Goal: Task Accomplishment & Management: Complete application form

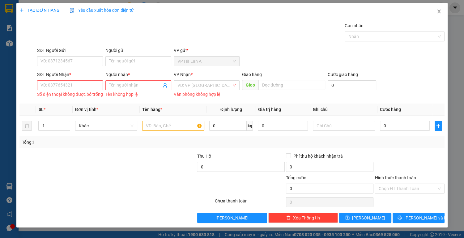
click at [437, 12] on icon "close" at bounding box center [439, 11] width 5 height 5
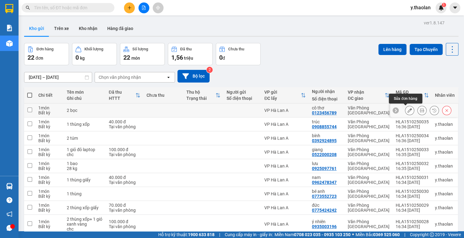
click at [408, 110] on icon at bounding box center [410, 110] width 4 height 4
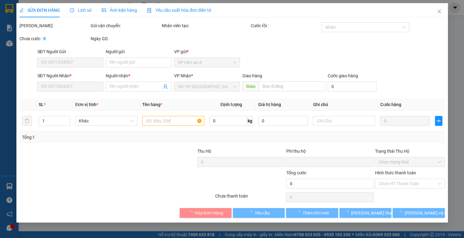
type input "0123456789"
type input "cô thơ"
type input "0"
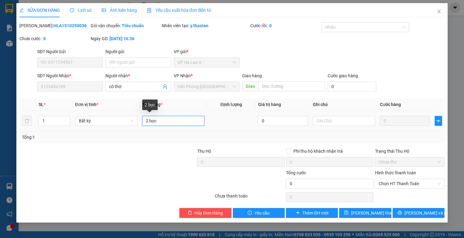
click at [149, 119] on input "2 bọc" at bounding box center [173, 121] width 62 height 10
type input "3 bọc"
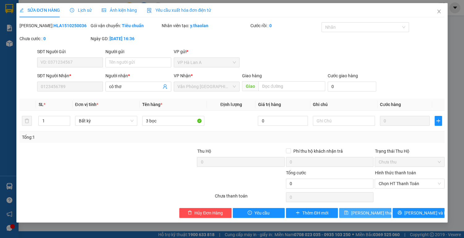
click at [366, 213] on span "[PERSON_NAME] thay đổi" at bounding box center [376, 213] width 50 height 7
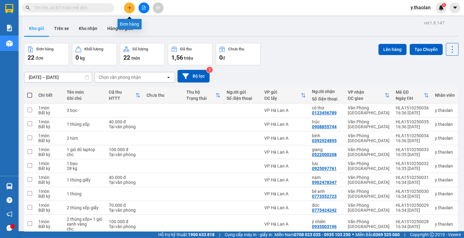
click at [130, 8] on icon "plus" at bounding box center [129, 8] width 4 height 4
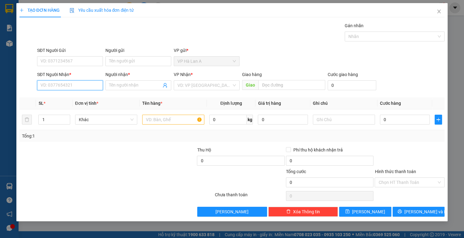
click at [66, 84] on input "SĐT Người Nhận *" at bounding box center [70, 85] width 66 height 10
type input "0909279034"
click at [79, 97] on div "0909279034 - tâm" at bounding box center [70, 97] width 58 height 7
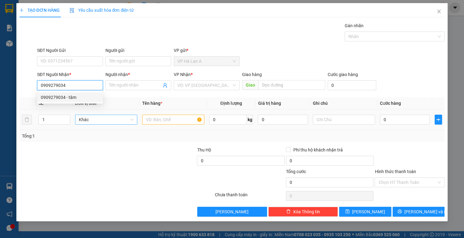
type input "tâm"
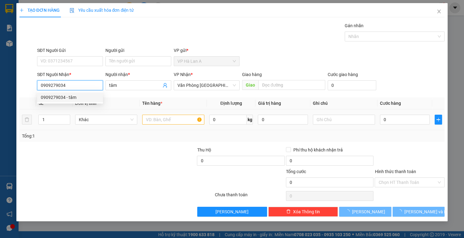
type input "0909279034"
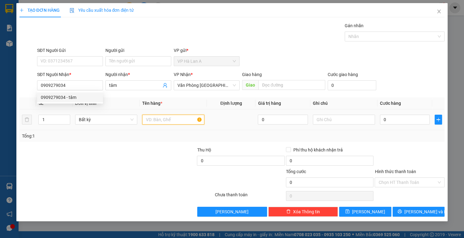
click at [158, 122] on input "text" at bounding box center [173, 120] width 62 height 10
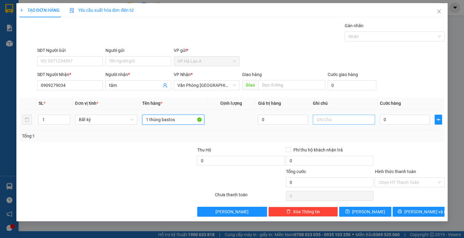
type input "1 thùng bastos"
click at [327, 120] on input "text" at bounding box center [344, 120] width 62 height 10
type input "23 kg sr"
click at [411, 121] on input "0" at bounding box center [405, 120] width 50 height 10
type input "7"
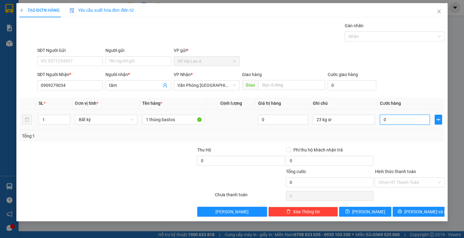
type input "7"
type input "70"
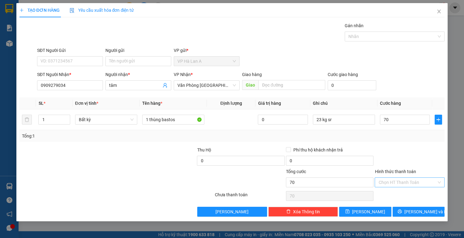
type input "70.000"
click at [405, 184] on input "Hình thức thanh toán" at bounding box center [408, 182] width 58 height 9
click at [404, 196] on div "Tại văn phòng" at bounding box center [410, 194] width 63 height 7
type input "0"
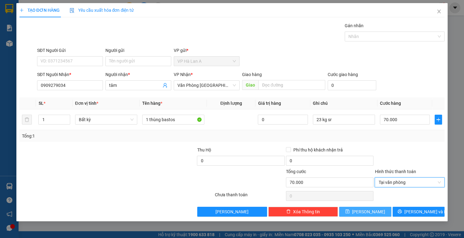
click at [368, 210] on span "[PERSON_NAME]" at bounding box center [368, 212] width 33 height 7
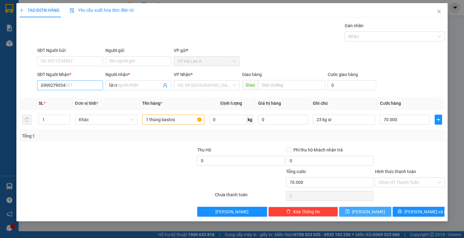
type input "0"
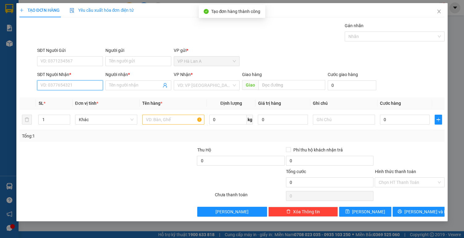
click at [65, 85] on input "SĐT Người Nhận *" at bounding box center [70, 85] width 66 height 10
type input "0379258779"
click at [80, 100] on div "0379258779 - thủy" at bounding box center [70, 97] width 58 height 7
type input "thủy"
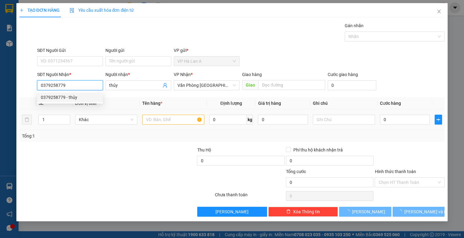
type input "0379258779"
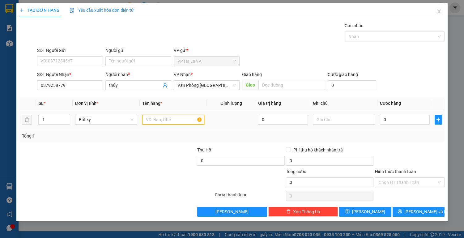
click at [159, 117] on input "text" at bounding box center [173, 120] width 62 height 10
type input "1 thùng"
click at [330, 121] on input "text" at bounding box center [344, 120] width 62 height 10
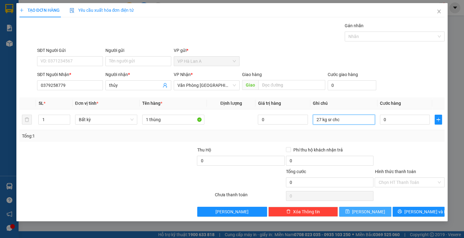
type input "27 kg sr chc"
click at [364, 211] on button "[PERSON_NAME]" at bounding box center [365, 212] width 52 height 10
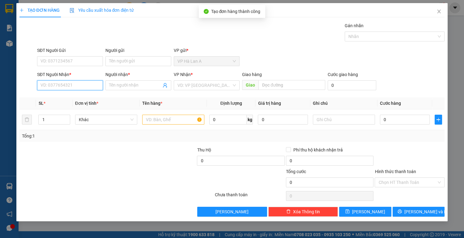
click at [73, 85] on input "SĐT Người Nhận *" at bounding box center [70, 85] width 66 height 10
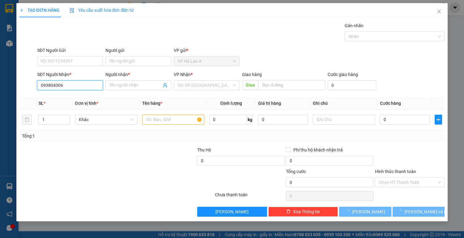
type input "0938043063"
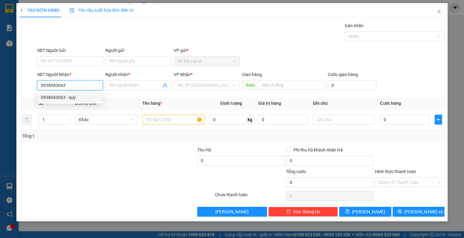
click at [76, 99] on div "0938043063 - quý" at bounding box center [70, 97] width 58 height 7
type input "quý"
type input "0938043063"
click at [155, 116] on input "text" at bounding box center [173, 120] width 62 height 10
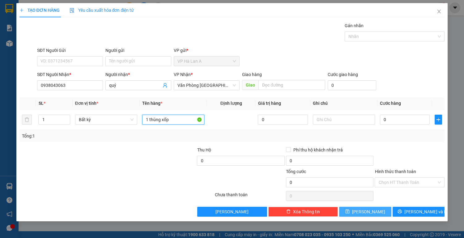
type input "1 thùng xốp"
click at [373, 211] on button "[PERSON_NAME]" at bounding box center [365, 212] width 52 height 10
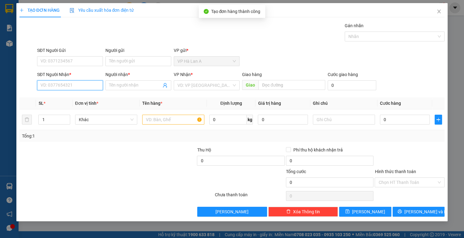
click at [70, 84] on input "SĐT Người Nhận *" at bounding box center [70, 85] width 66 height 10
type input "0985573573"
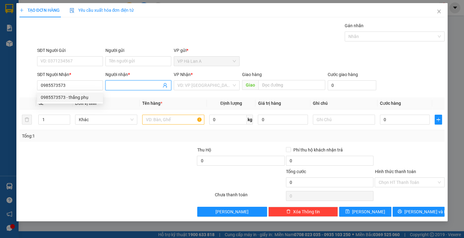
click at [117, 82] on input "Người nhận *" at bounding box center [135, 85] width 52 height 7
click at [209, 90] on div "VD: VP [GEOGRAPHIC_DATA]" at bounding box center [207, 85] width 66 height 10
type input "quyên mẹ lệ"
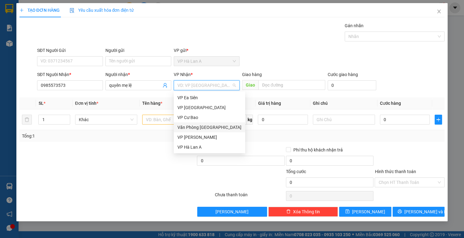
click at [212, 129] on div "Văn Phòng [GEOGRAPHIC_DATA]" at bounding box center [210, 127] width 64 height 7
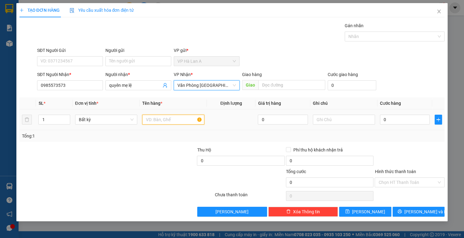
click at [161, 117] on input "text" at bounding box center [173, 120] width 62 height 10
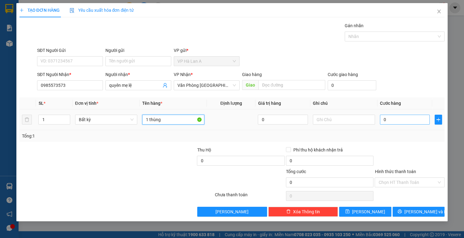
type input "1 thùng"
click at [388, 120] on input "0" at bounding box center [405, 120] width 50 height 10
type input "3"
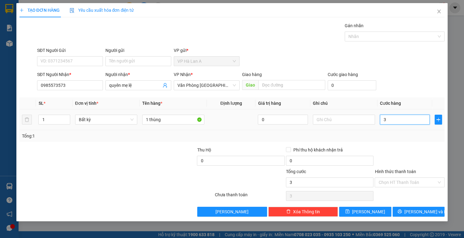
type input "30"
type input "30.000"
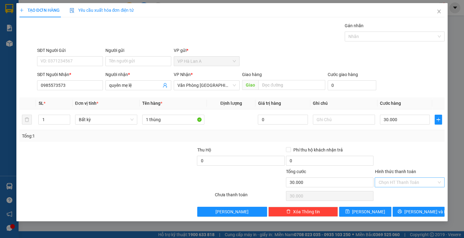
click at [401, 182] on input "Hình thức thanh toán" at bounding box center [408, 182] width 58 height 9
click at [404, 194] on div "Tại văn phòng" at bounding box center [410, 194] width 63 height 7
type input "0"
click at [350, 209] on icon "save" at bounding box center [348, 211] width 4 height 4
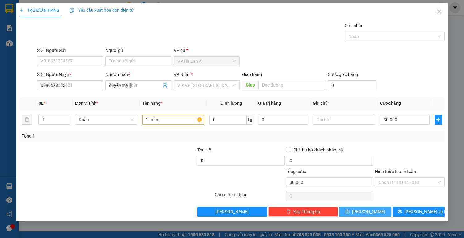
type input "0"
click at [440, 12] on icon "close" at bounding box center [439, 12] width 3 height 4
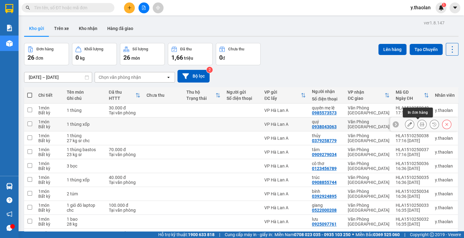
click at [408, 125] on icon at bounding box center [410, 124] width 4 height 4
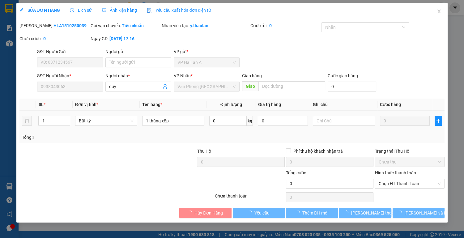
type input "0938043063"
type input "quý"
type input "0"
click at [334, 127] on div at bounding box center [344, 121] width 62 height 12
click at [336, 122] on input "text" at bounding box center [344, 121] width 62 height 10
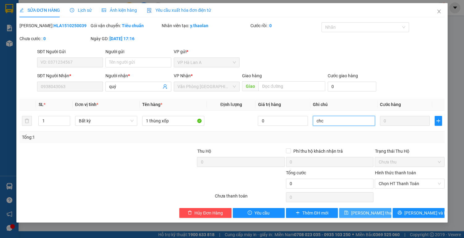
type input "chc"
click at [361, 211] on span "[PERSON_NAME] thay đổi" at bounding box center [376, 213] width 50 height 7
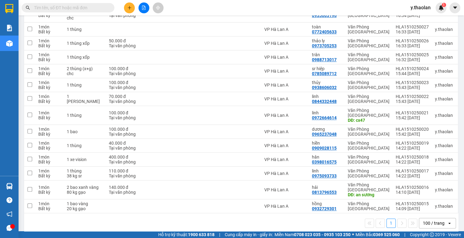
scroll to position [282, 0]
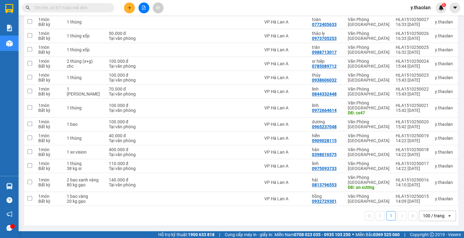
click at [423, 214] on div "100 / trang" at bounding box center [434, 216] width 22 height 6
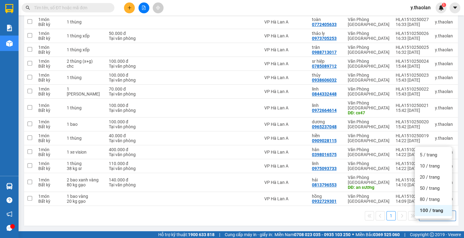
click at [427, 208] on span "100 / trang" at bounding box center [432, 211] width 24 height 6
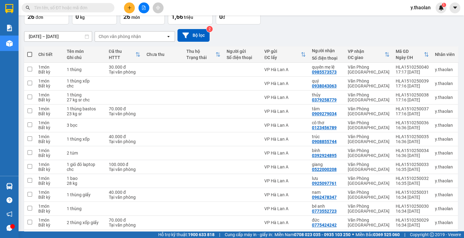
scroll to position [0, 0]
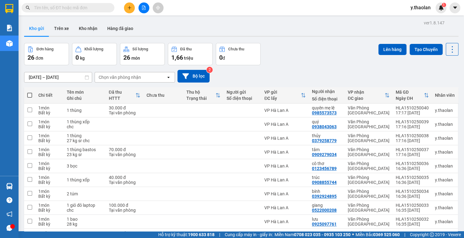
click at [127, 8] on button at bounding box center [129, 7] width 11 height 11
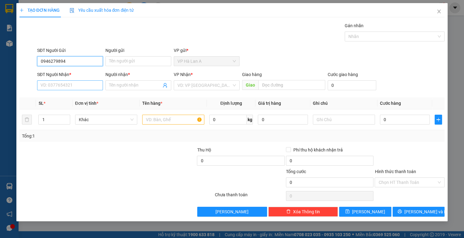
type input "0946279894"
click at [63, 83] on input "SĐT Người Nhận *" at bounding box center [70, 85] width 66 height 10
type input "0946279894"
drag, startPoint x: 69, startPoint y: 62, endPoint x: 26, endPoint y: 67, distance: 43.5
click at [26, 67] on div "SĐT Người Gửi 0946279894 0946279894 Người gửi Tên người gửi VP gửi * VP [PERSON…" at bounding box center [232, 58] width 427 height 22
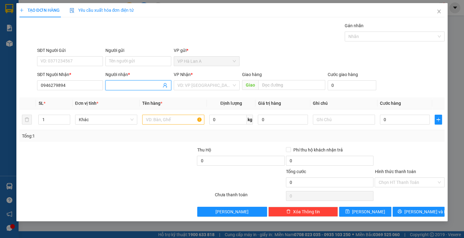
click at [132, 84] on input "Người nhận *" at bounding box center [135, 85] width 52 height 7
type input "mẹ dâng"
drag, startPoint x: 207, startPoint y: 80, endPoint x: 210, endPoint y: 101, distance: 21.0
click at [207, 81] on input "search" at bounding box center [205, 85] width 54 height 9
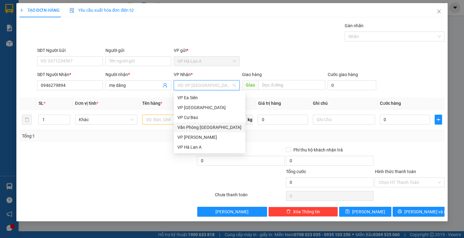
click at [205, 126] on div "Văn Phòng [GEOGRAPHIC_DATA]" at bounding box center [210, 127] width 64 height 7
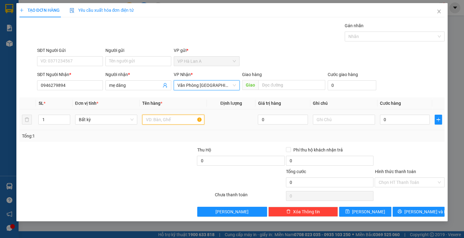
click at [150, 120] on input "text" at bounding box center [173, 120] width 62 height 10
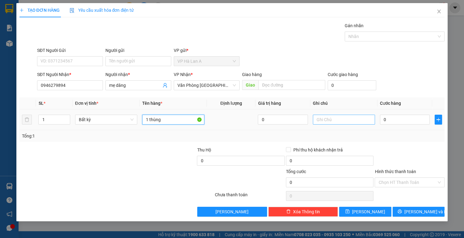
type input "1 thùng"
click at [325, 116] on input "text" at bounding box center [344, 120] width 62 height 10
type input "26 kg sr"
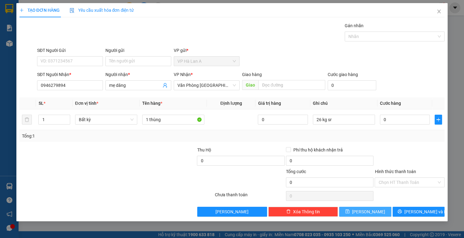
click at [368, 209] on span "[PERSON_NAME]" at bounding box center [368, 212] width 33 height 7
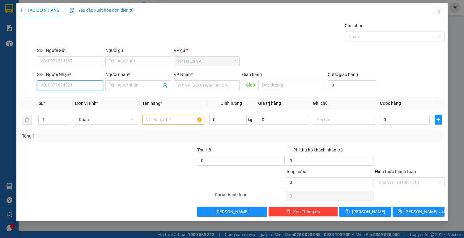
click at [63, 89] on input "SĐT Người Nhận *" at bounding box center [70, 85] width 66 height 10
type input "0948253347"
click at [92, 98] on div "0948253347 - [PERSON_NAME]" at bounding box center [71, 97] width 61 height 7
type input "huyền"
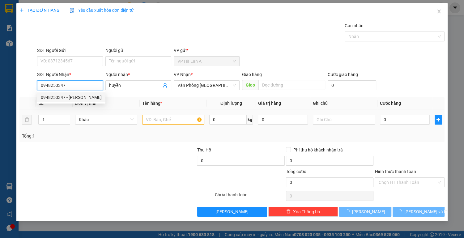
type input "0948253347"
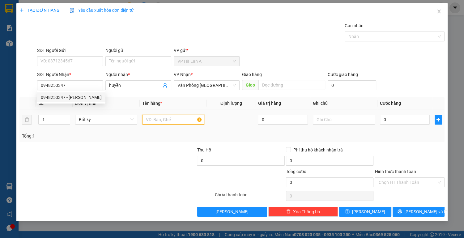
click at [163, 118] on input "text" at bounding box center [173, 120] width 62 height 10
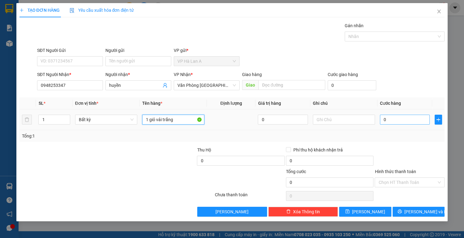
type input "1 giỏ vải trắng"
click at [417, 119] on input "0" at bounding box center [405, 120] width 50 height 10
type input "2"
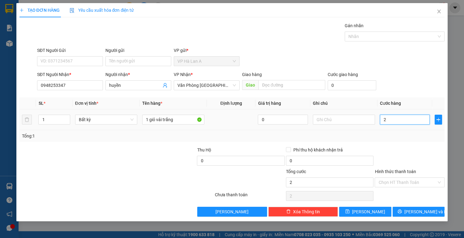
type input "20"
click at [403, 185] on input "Hình thức thanh toán" at bounding box center [408, 182] width 58 height 9
type input "20.000"
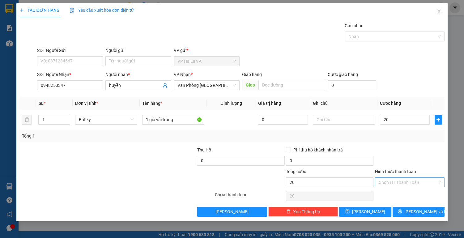
type input "20.000"
drag, startPoint x: 398, startPoint y: 197, endPoint x: 389, endPoint y: 205, distance: 12.3
click at [398, 197] on div "Tại văn phòng" at bounding box center [410, 194] width 63 height 7
type input "0"
click at [380, 212] on button "[PERSON_NAME]" at bounding box center [365, 212] width 52 height 10
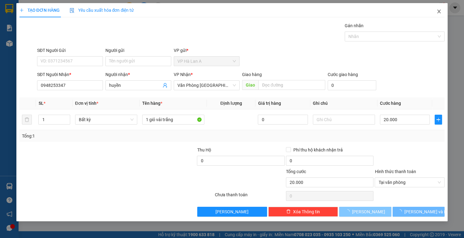
type input "0"
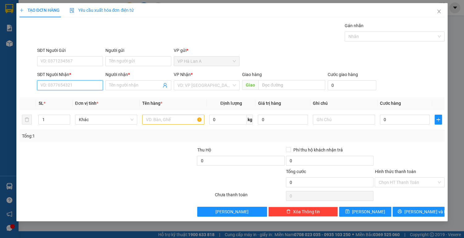
click at [71, 84] on input "SĐT Người Nhận *" at bounding box center [70, 85] width 66 height 10
type input "0977237107"
click at [65, 97] on div "0977237107 - hoa long" at bounding box center [70, 97] width 58 height 7
type input "hoa long"
type input "an sương"
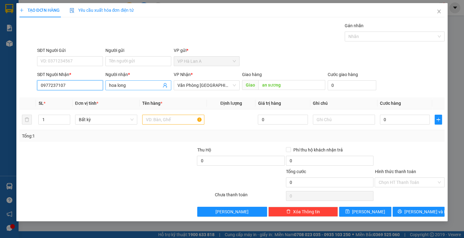
type input "0977237107"
click at [139, 86] on input "hoa long" at bounding box center [135, 85] width 52 height 7
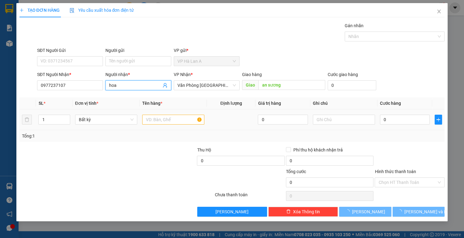
type input "hoa"
click at [157, 115] on input "text" at bounding box center [173, 120] width 62 height 10
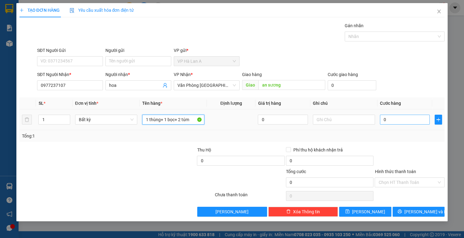
type input "1 thùng+ 1 bọc+ 2 túm"
click at [405, 123] on input "0" at bounding box center [405, 120] width 50 height 10
type input "1"
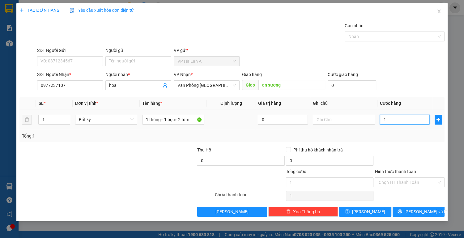
type input "12"
type input "120"
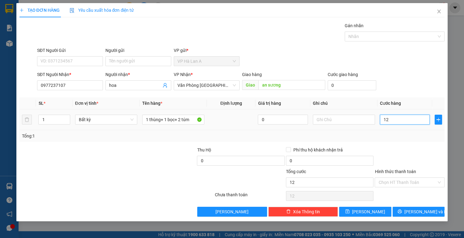
type input "120"
click at [408, 182] on input "Hình thức thanh toán" at bounding box center [408, 182] width 58 height 9
type input "120.000"
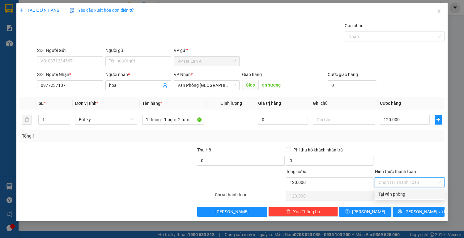
click at [405, 198] on div "Tại văn phòng" at bounding box center [410, 194] width 70 height 10
type input "0"
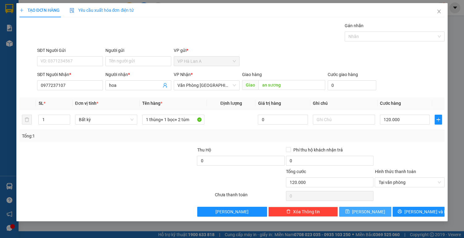
click at [372, 212] on span "[PERSON_NAME]" at bounding box center [368, 212] width 33 height 7
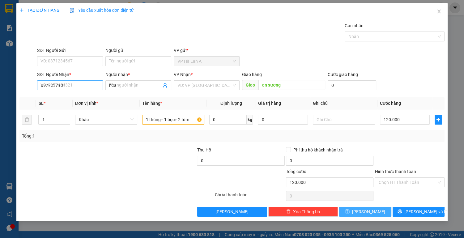
type input "0"
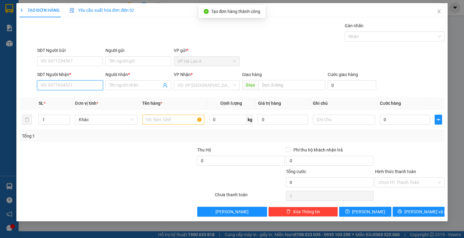
click at [67, 84] on input "SĐT Người Nhận *" at bounding box center [70, 85] width 66 height 10
type input "0978886991"
click at [74, 96] on div "0978886991 - thuận" at bounding box center [70, 97] width 58 height 7
type input "thuận"
type input "bàu bàng"
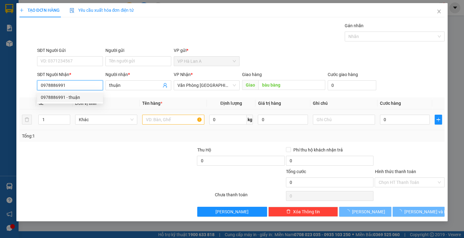
type input "0978886991"
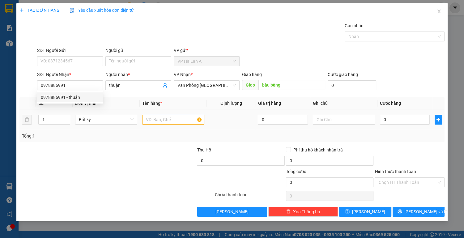
click at [152, 114] on div at bounding box center [173, 120] width 62 height 12
click at [162, 119] on input "text" at bounding box center [173, 120] width 62 height 10
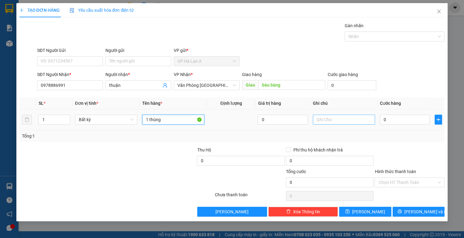
type input "1 thùng"
click at [350, 117] on input "text" at bounding box center [344, 120] width 62 height 10
type input "41 kg sr"
click at [399, 124] on input "0" at bounding box center [405, 120] width 50 height 10
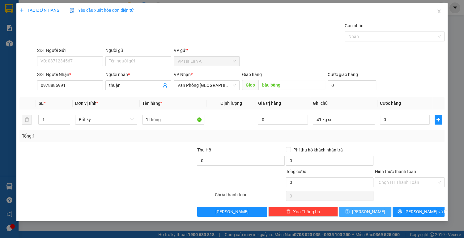
click at [378, 210] on button "[PERSON_NAME]" at bounding box center [365, 212] width 52 height 10
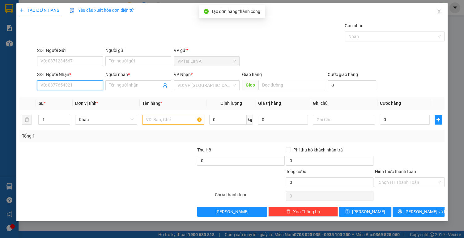
click at [63, 82] on input "SĐT Người Nhận *" at bounding box center [70, 85] width 66 height 10
drag, startPoint x: 72, startPoint y: 92, endPoint x: 75, endPoint y: 99, distance: 7.5
click at [75, 99] on div "0383708180 - phương" at bounding box center [70, 98] width 66 height 10
type input "0383708180"
type input "phương"
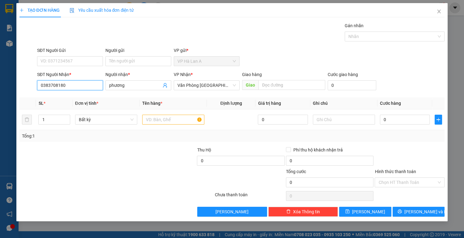
type input "0383708180"
click at [75, 99] on th "Đơn vị tính *" at bounding box center [106, 103] width 67 height 12
click at [161, 124] on input "text" at bounding box center [173, 120] width 62 height 10
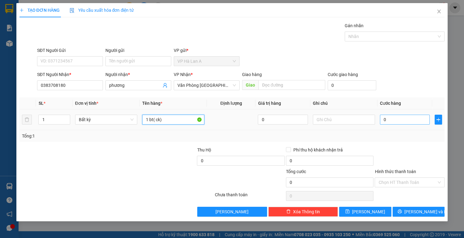
type input "1 bt( ck)"
click at [409, 123] on input "0" at bounding box center [405, 120] width 50 height 10
type input "2"
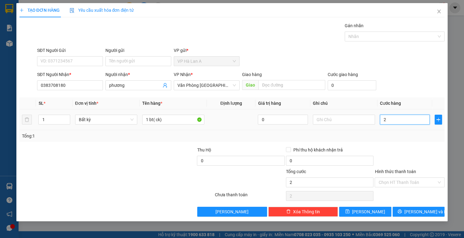
type input "20"
type input "20.000"
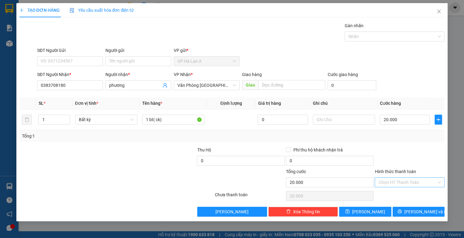
click at [401, 180] on input "Hình thức thanh toán" at bounding box center [408, 182] width 58 height 9
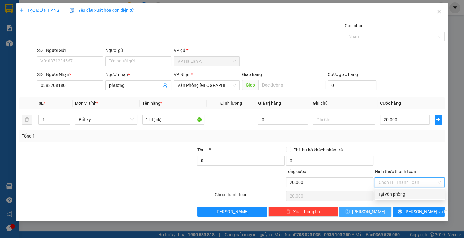
drag, startPoint x: 402, startPoint y: 196, endPoint x: 387, endPoint y: 213, distance: 22.8
click at [402, 196] on div "Tại văn phòng" at bounding box center [410, 194] width 63 height 7
type input "0"
click at [373, 212] on button "[PERSON_NAME]" at bounding box center [365, 212] width 52 height 10
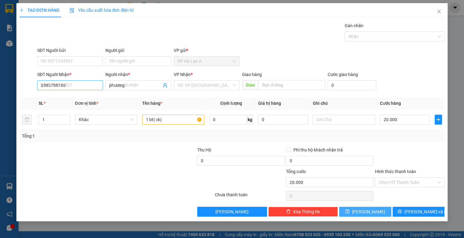
type input "0"
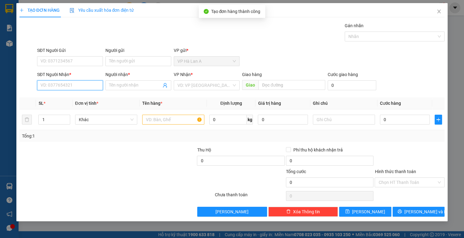
click at [68, 86] on input "SĐT Người Nhận *" at bounding box center [70, 85] width 66 height 10
type input "0944506060"
click at [81, 95] on div "0944506060 - trung" at bounding box center [70, 97] width 58 height 7
type input "trung"
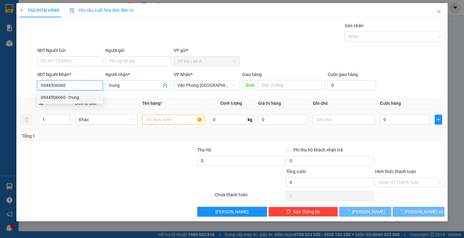
type input "0944506060"
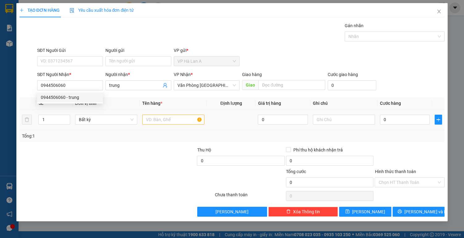
drag, startPoint x: 163, startPoint y: 112, endPoint x: 167, endPoint y: 119, distance: 7.8
click at [166, 117] on td at bounding box center [173, 120] width 67 height 21
click at [167, 119] on input "text" at bounding box center [173, 120] width 62 height 10
type input "1 hộp"
click at [321, 125] on div at bounding box center [344, 120] width 62 height 12
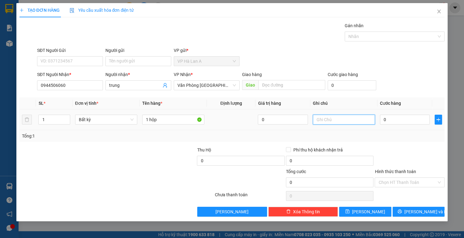
click at [326, 122] on input "text" at bounding box center [344, 120] width 62 height 10
type input "nem"
click at [387, 212] on button "[PERSON_NAME]" at bounding box center [365, 212] width 52 height 10
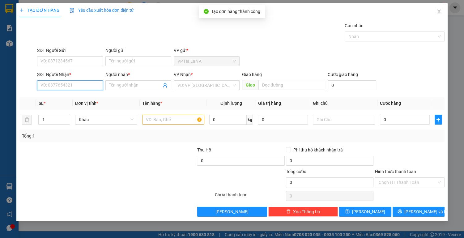
click at [75, 85] on input "SĐT Người Nhận *" at bounding box center [70, 85] width 66 height 10
type input "0"
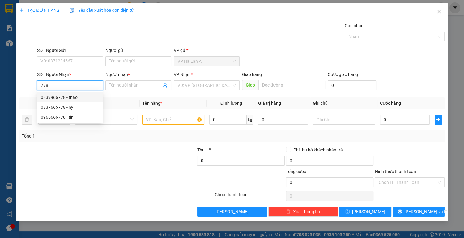
click at [71, 99] on div "0839966778 - thao" at bounding box center [70, 97] width 58 height 7
type input "0839966778"
type input "thao"
type input "0839966778"
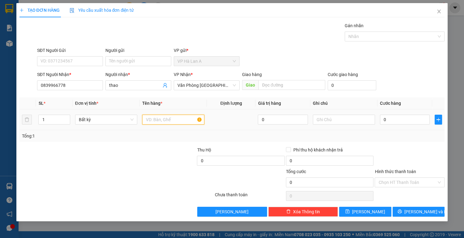
click at [165, 118] on input "text" at bounding box center [173, 120] width 62 height 10
type input "2 hộp"
click at [403, 120] on input "0" at bounding box center [405, 120] width 50 height 10
type input "1"
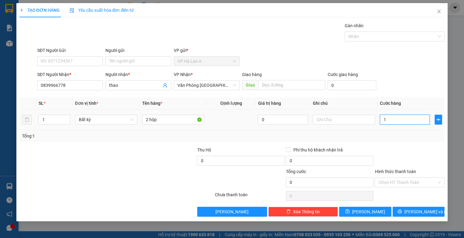
type input "1"
type input "12"
type input "120"
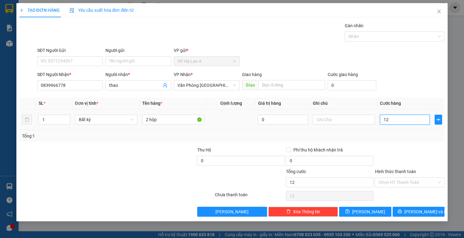
type input "120"
type input "120.000"
click at [411, 183] on input "Hình thức thanh toán" at bounding box center [408, 182] width 58 height 9
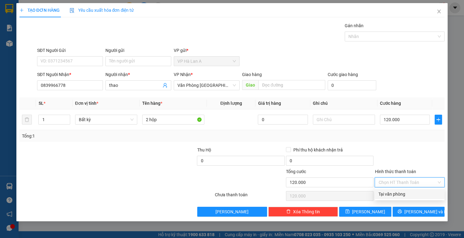
click at [401, 194] on div "Tại văn phòng" at bounding box center [410, 194] width 63 height 7
type input "0"
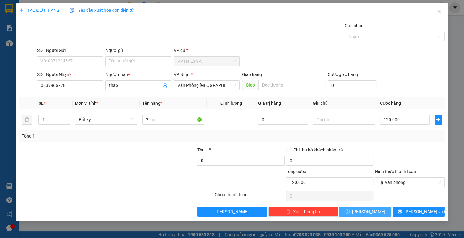
click at [366, 210] on span "[PERSON_NAME]" at bounding box center [368, 212] width 33 height 7
type input "0"
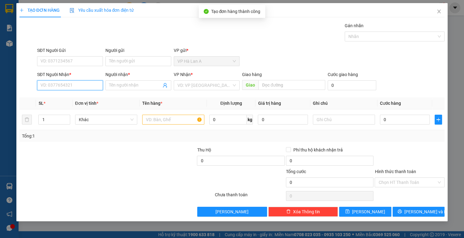
click at [76, 89] on input "SĐT Người Nhận *" at bounding box center [70, 85] width 66 height 10
click at [73, 99] on div "0702819742 - thư" at bounding box center [70, 97] width 58 height 7
type input "0702819742"
type input "thư"
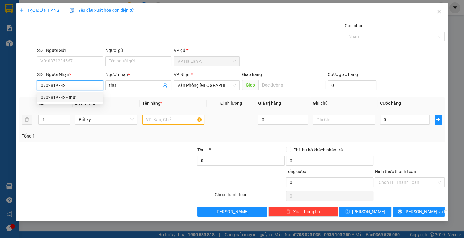
type input "0702819742"
click at [165, 117] on input "text" at bounding box center [173, 120] width 62 height 10
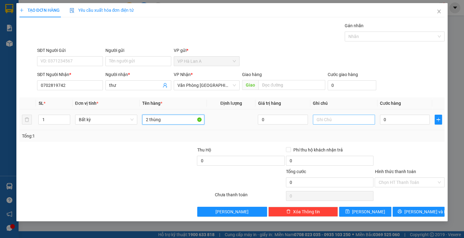
type input "2 thùng"
click at [336, 115] on input "text" at bounding box center [344, 120] width 62 height 10
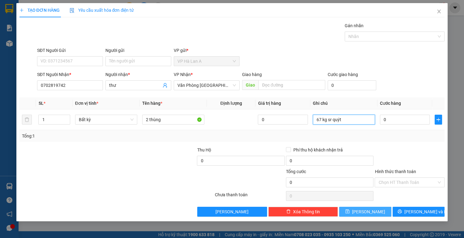
type input "67 kg sr quýt"
click at [350, 211] on icon "save" at bounding box center [348, 211] width 4 height 4
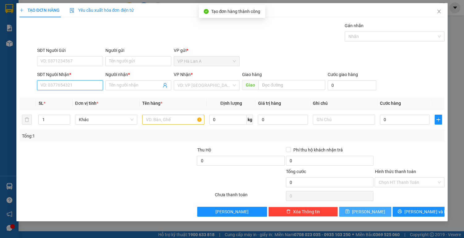
click at [82, 87] on input "SĐT Người Nhận *" at bounding box center [70, 85] width 66 height 10
click at [75, 99] on div "02838444090 - song mỹ" at bounding box center [70, 97] width 58 height 7
type input "02838444090"
type input "song mỹ"
type input "02838444090"
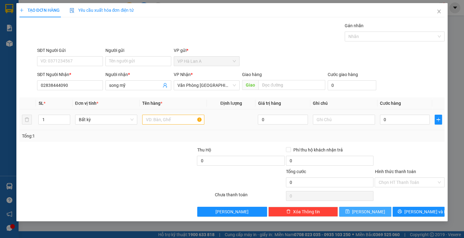
drag, startPoint x: 140, startPoint y: 118, endPoint x: 166, endPoint y: 125, distance: 26.7
click at [165, 125] on tr "1 Bất kỳ 0 0" at bounding box center [232, 120] width 426 height 21
click at [166, 125] on div at bounding box center [173, 120] width 62 height 12
click at [166, 121] on input "text" at bounding box center [173, 120] width 62 height 10
type input "1 hộp xanh"
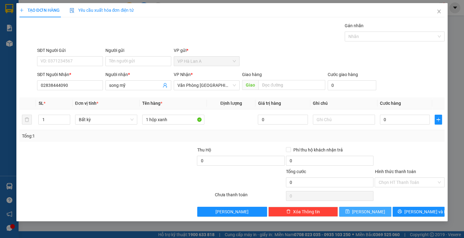
click at [378, 213] on button "[PERSON_NAME]" at bounding box center [365, 212] width 52 height 10
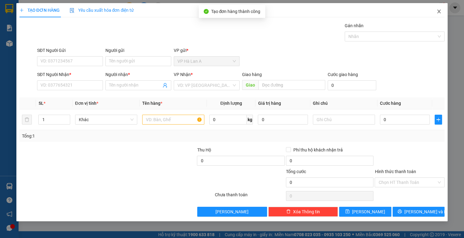
click at [439, 11] on icon "close" at bounding box center [439, 12] width 3 height 4
